Goal: Task Accomplishment & Management: Use online tool/utility

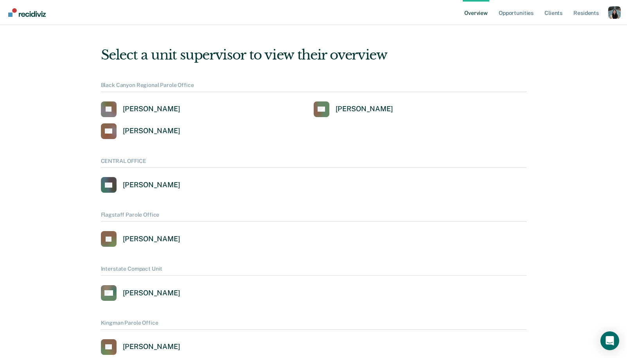
click at [619, 13] on div "Profile dropdown button" at bounding box center [614, 12] width 13 height 13
click at [578, 34] on link "Profile" at bounding box center [583, 35] width 50 height 7
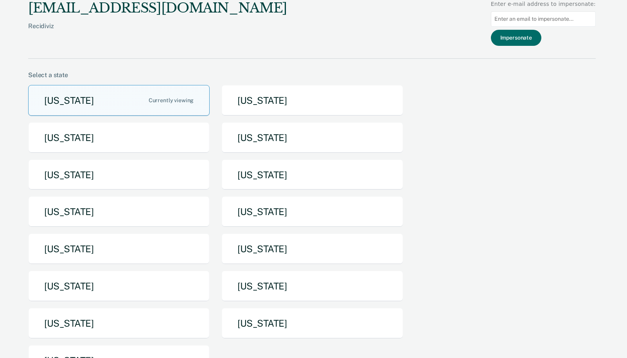
click at [557, 17] on input "Main chart and filter content" at bounding box center [543, 18] width 105 height 15
paste input "[PERSON_NAME][EMAIL_ADDRESS][PERSON_NAME][DOMAIN_NAME]"
type input "[PERSON_NAME][EMAIL_ADDRESS][PERSON_NAME][DOMAIN_NAME]"
click at [541, 38] on button "Impersonate" at bounding box center [516, 38] width 50 height 16
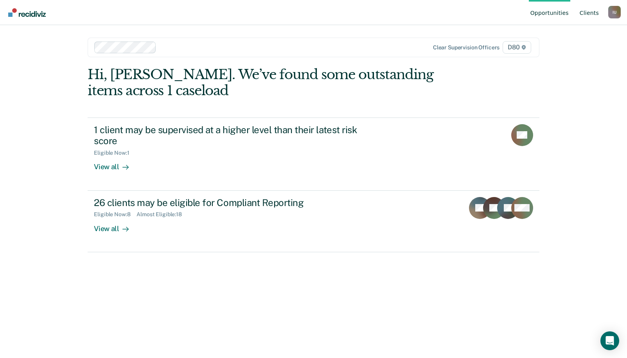
click at [582, 14] on link "Client s" at bounding box center [589, 12] width 22 height 25
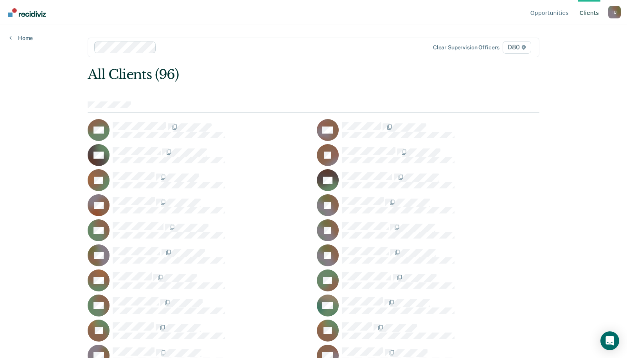
click at [364, 81] on div "All Clients (96)" at bounding box center [268, 75] width 361 height 16
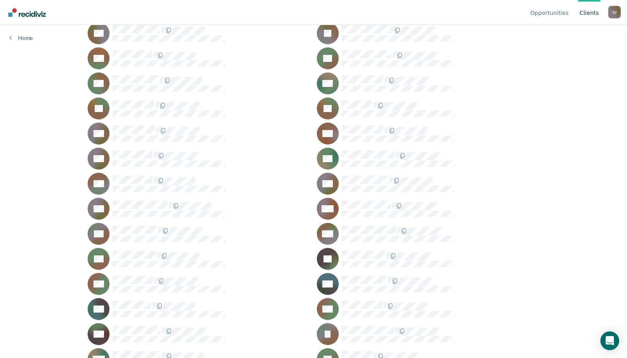
scroll to position [22, 0]
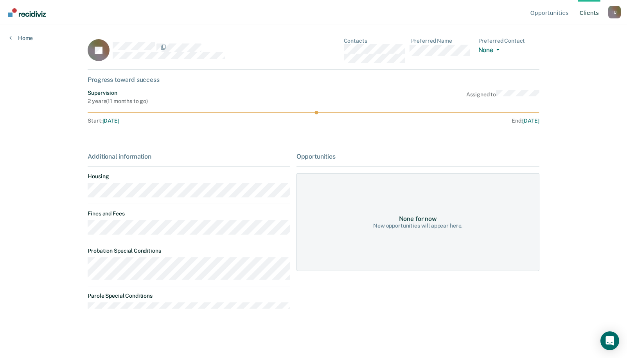
click at [155, 47] on div at bounding box center [201, 47] width 177 height 10
click at [29, 37] on link "Home" at bounding box center [20, 37] width 23 height 7
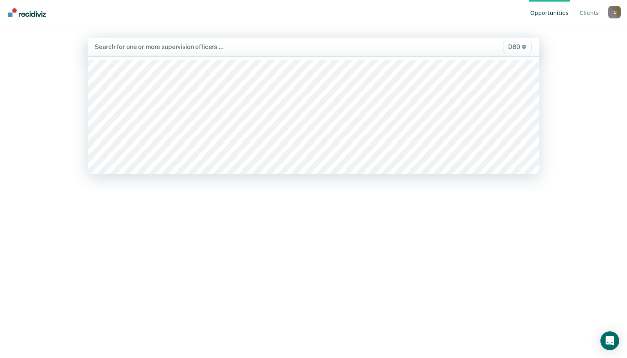
click at [150, 49] on div at bounding box center [248, 46] width 306 height 9
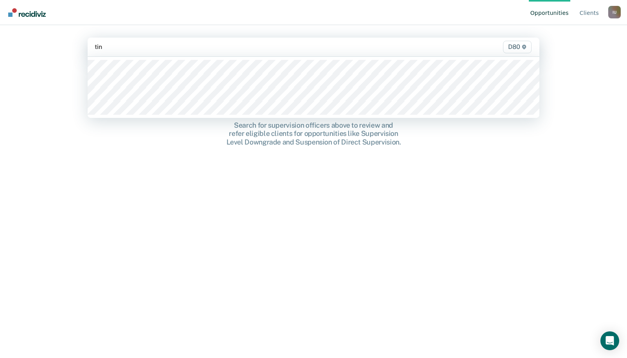
type input "tins"
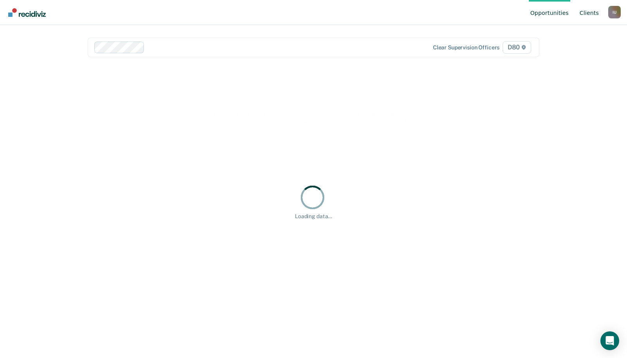
click at [591, 10] on link "Client s" at bounding box center [589, 12] width 22 height 25
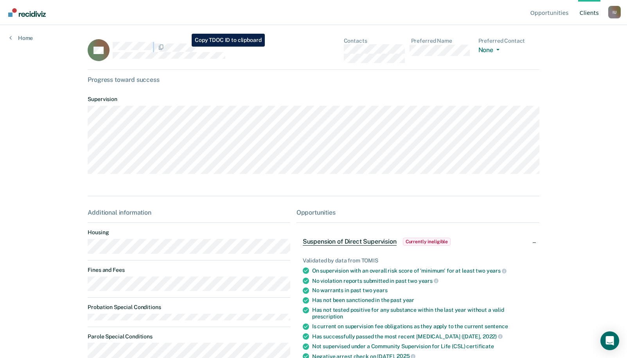
click at [186, 47] on div "DB" at bounding box center [189, 50] width 202 height 25
